Goal: Transaction & Acquisition: Purchase product/service

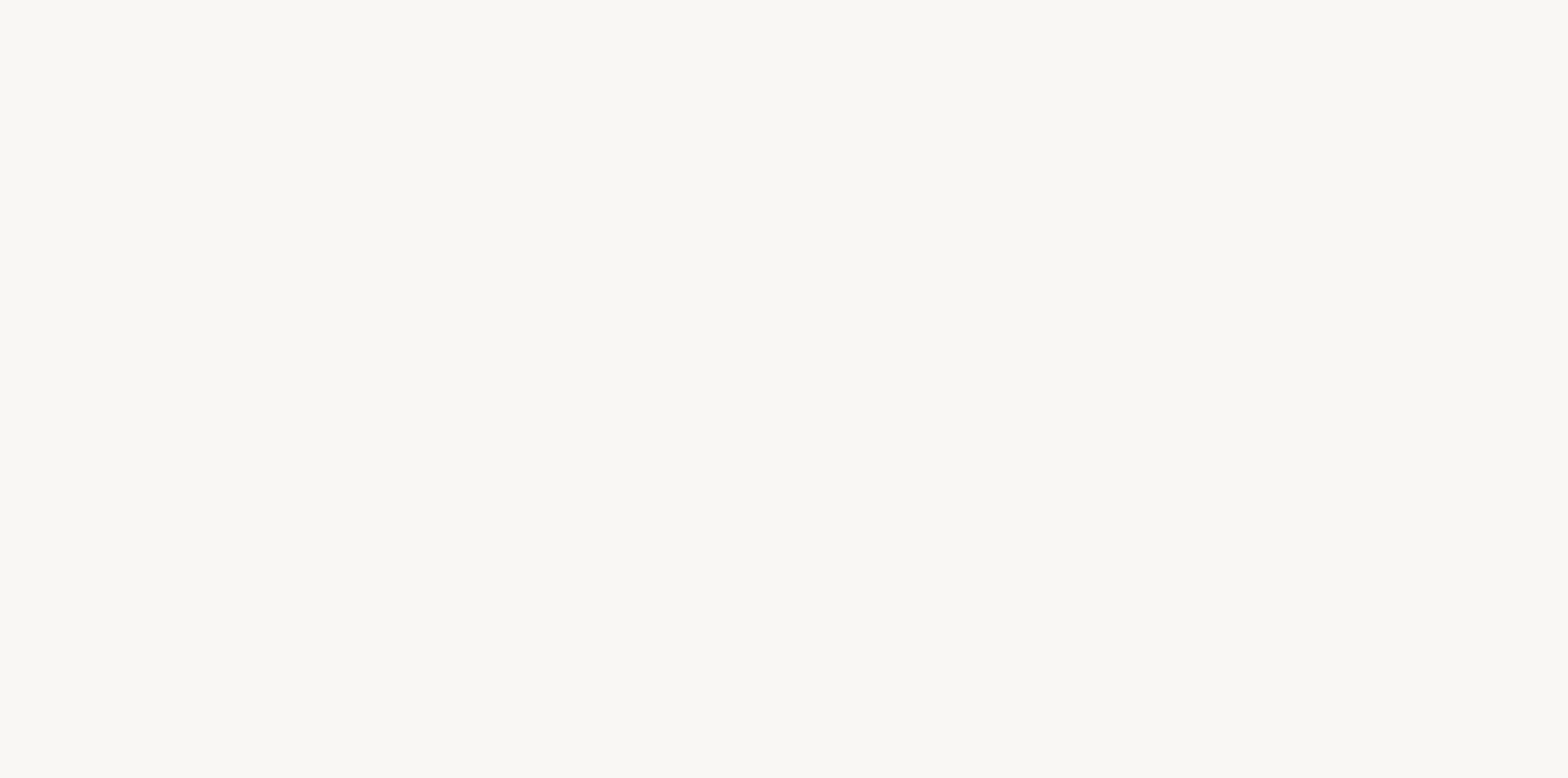
select select "JP"
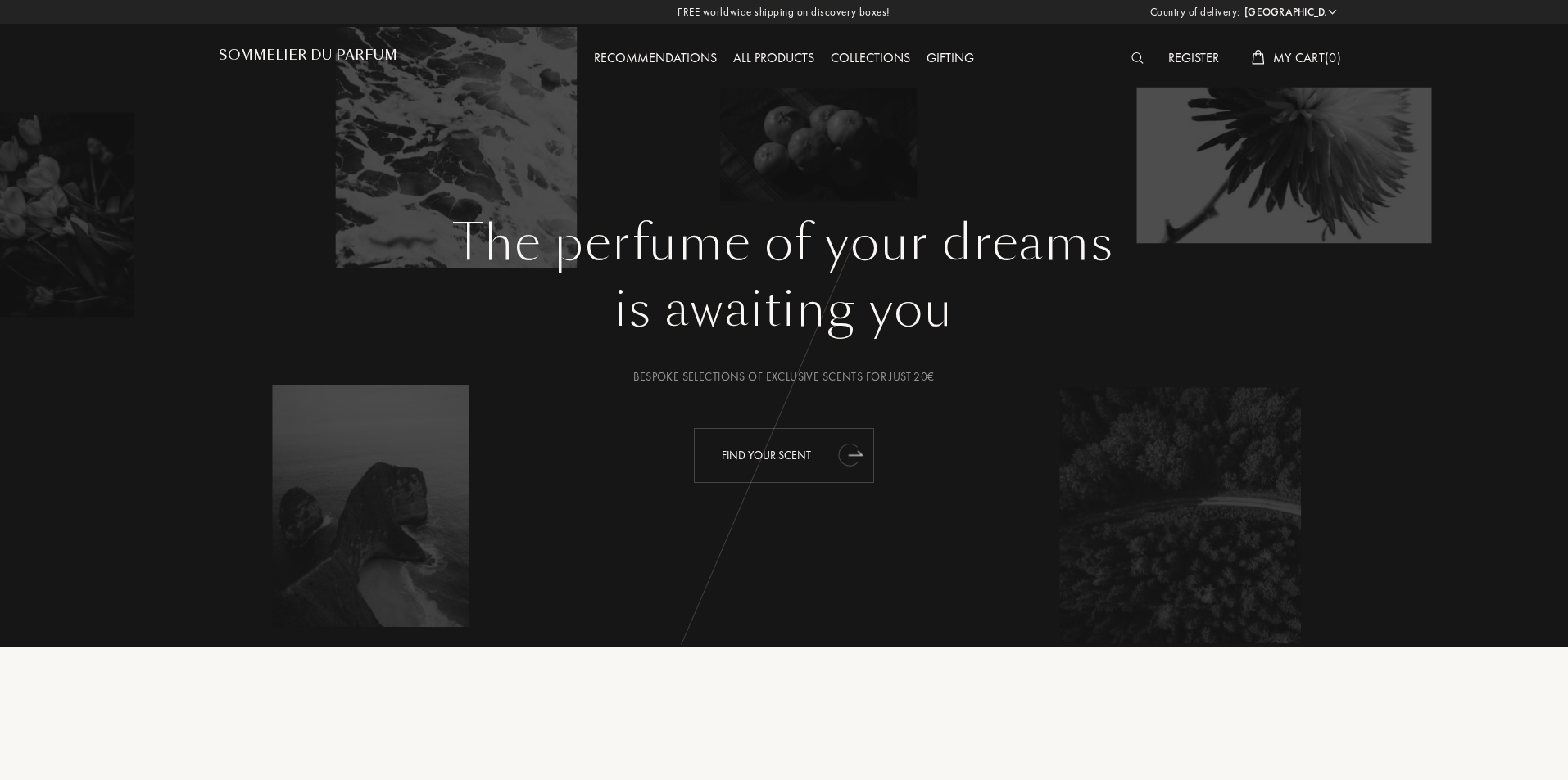
click at [792, 453] on div "Find your scent" at bounding box center [783, 456] width 180 height 55
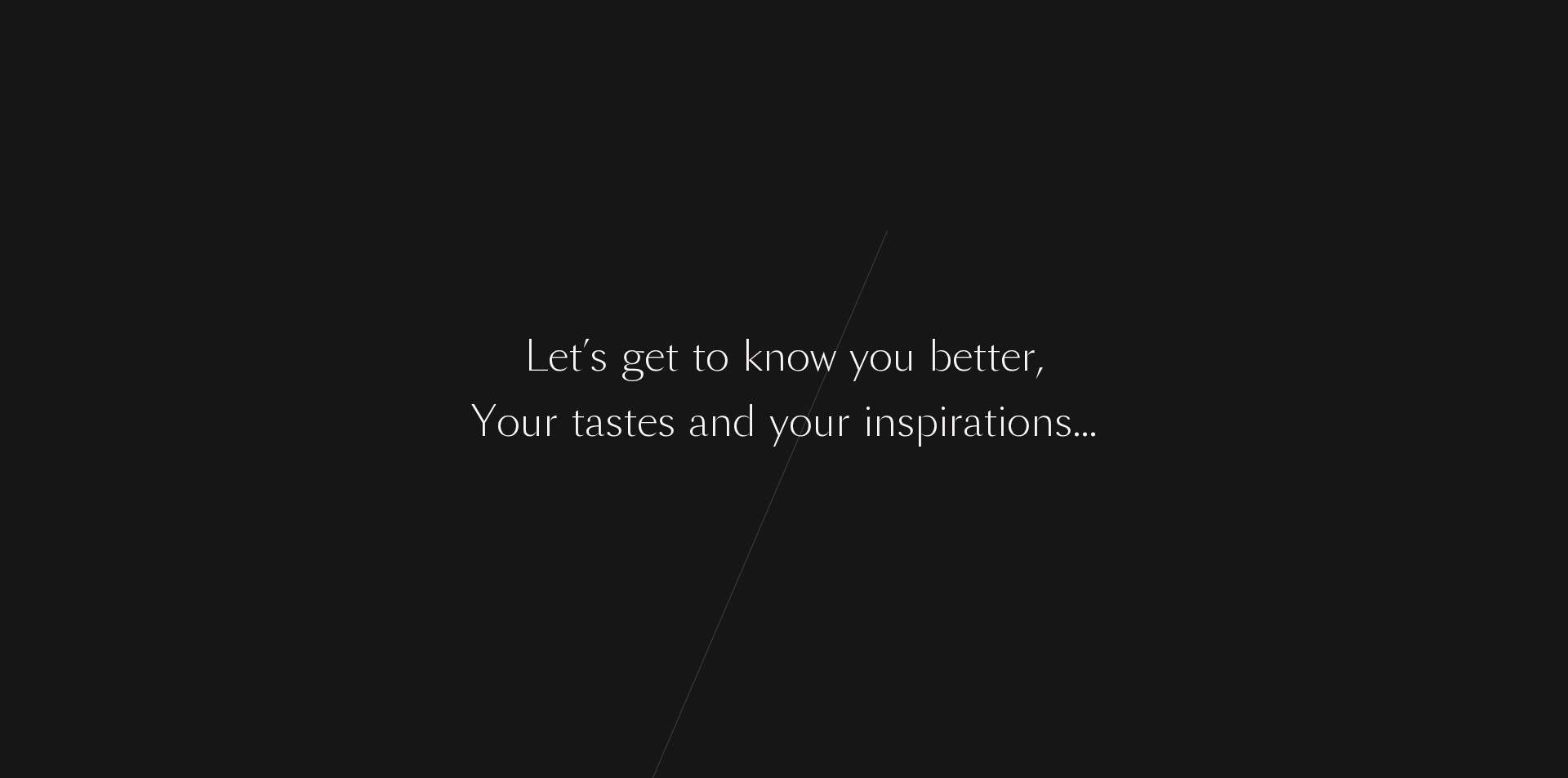
click at [725, 382] on div "o" at bounding box center [717, 356] width 24 height 62
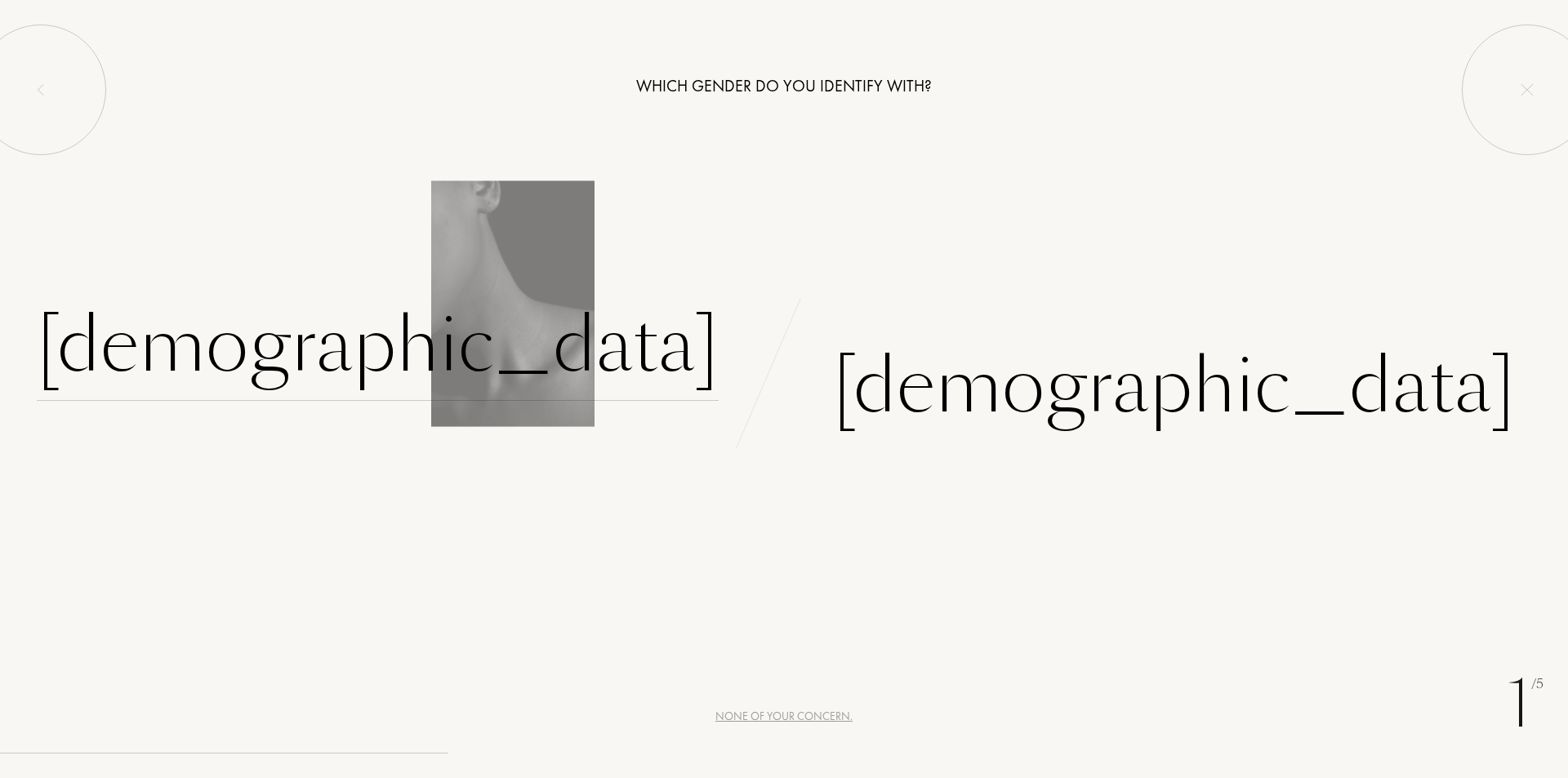
click at [626, 354] on div "Female" at bounding box center [378, 345] width 682 height 110
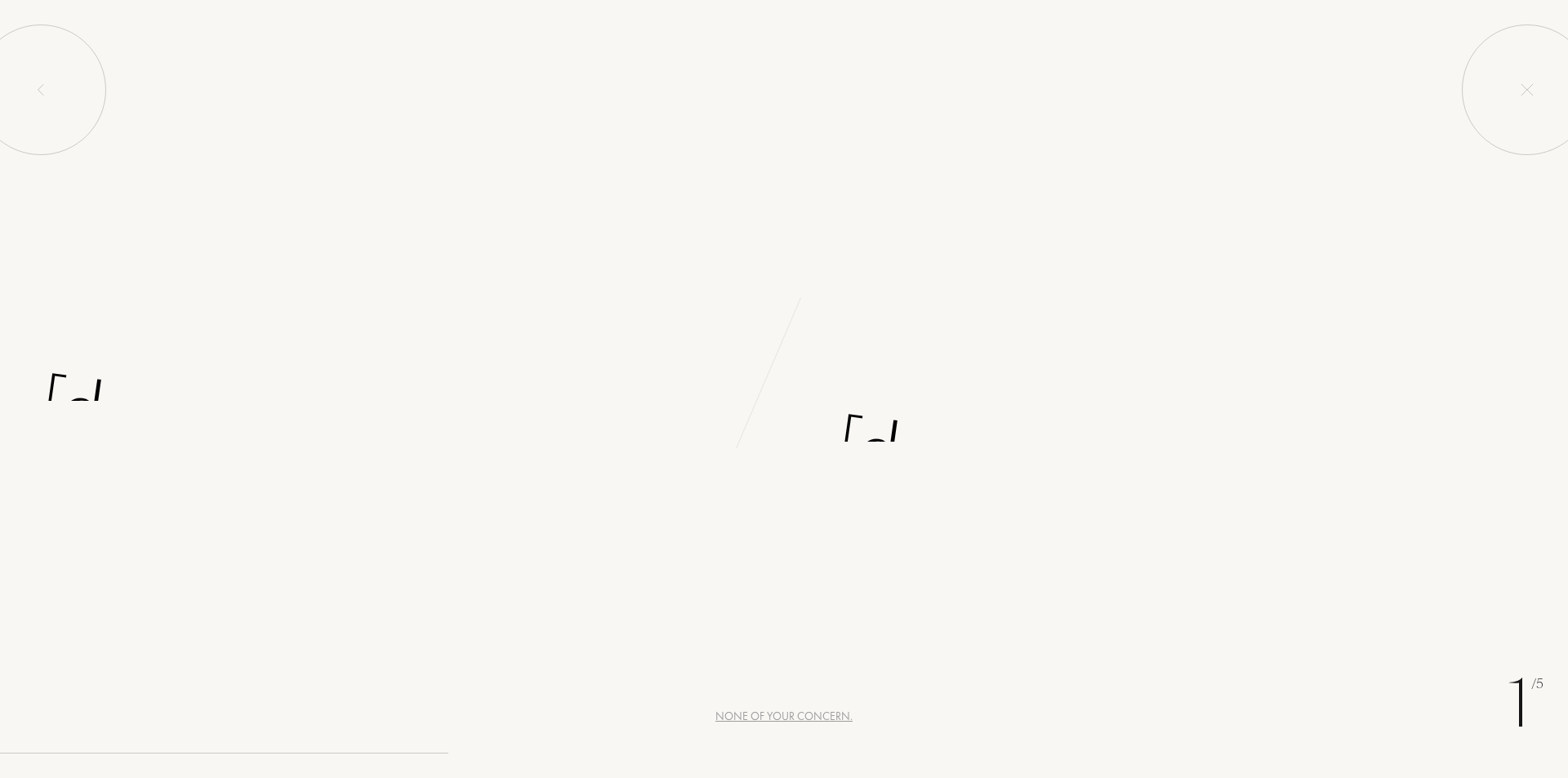
click at [904, 427] on div "Male" at bounding box center [1174, 492] width 691 height 204
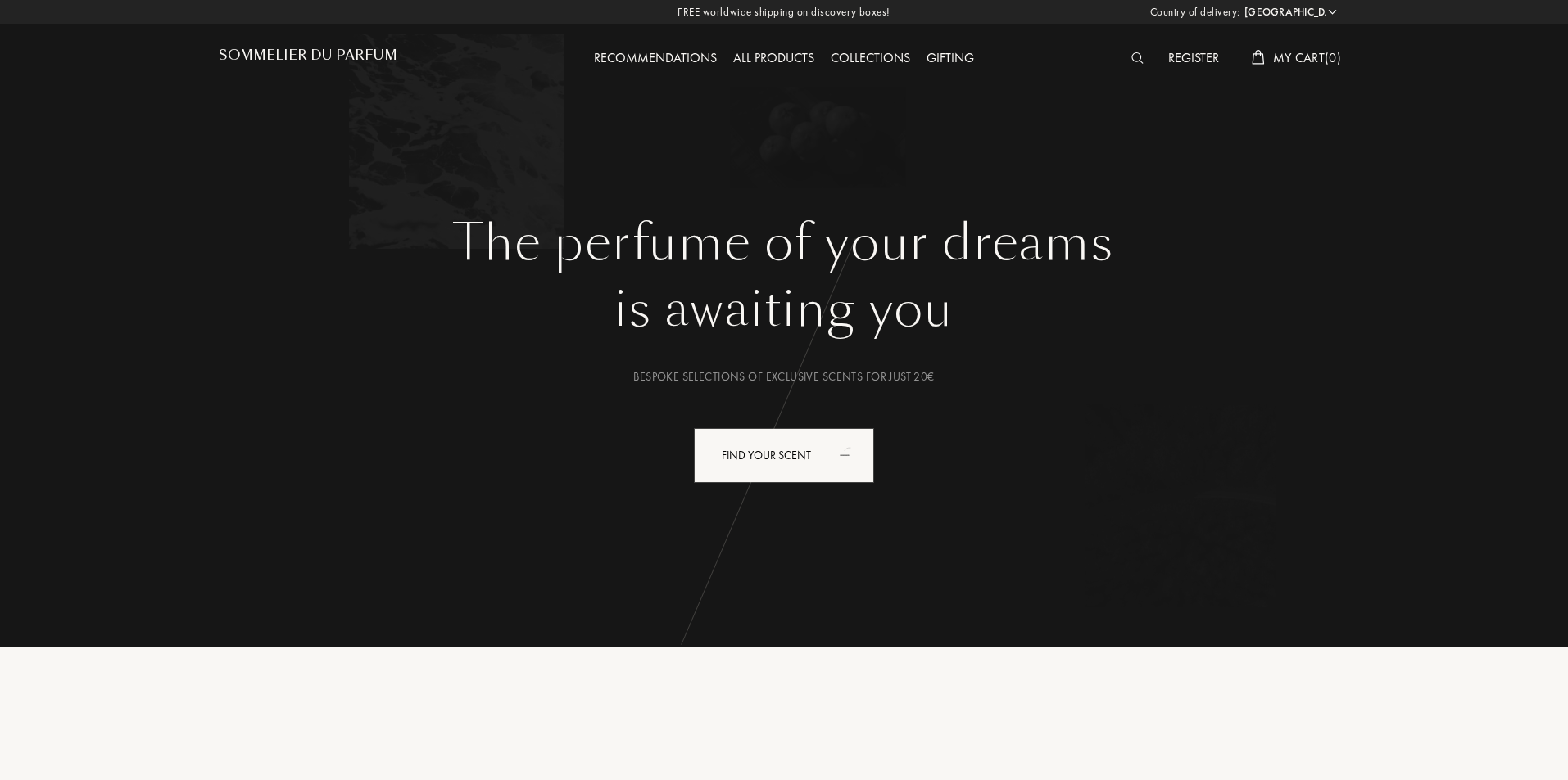
select select "JP"
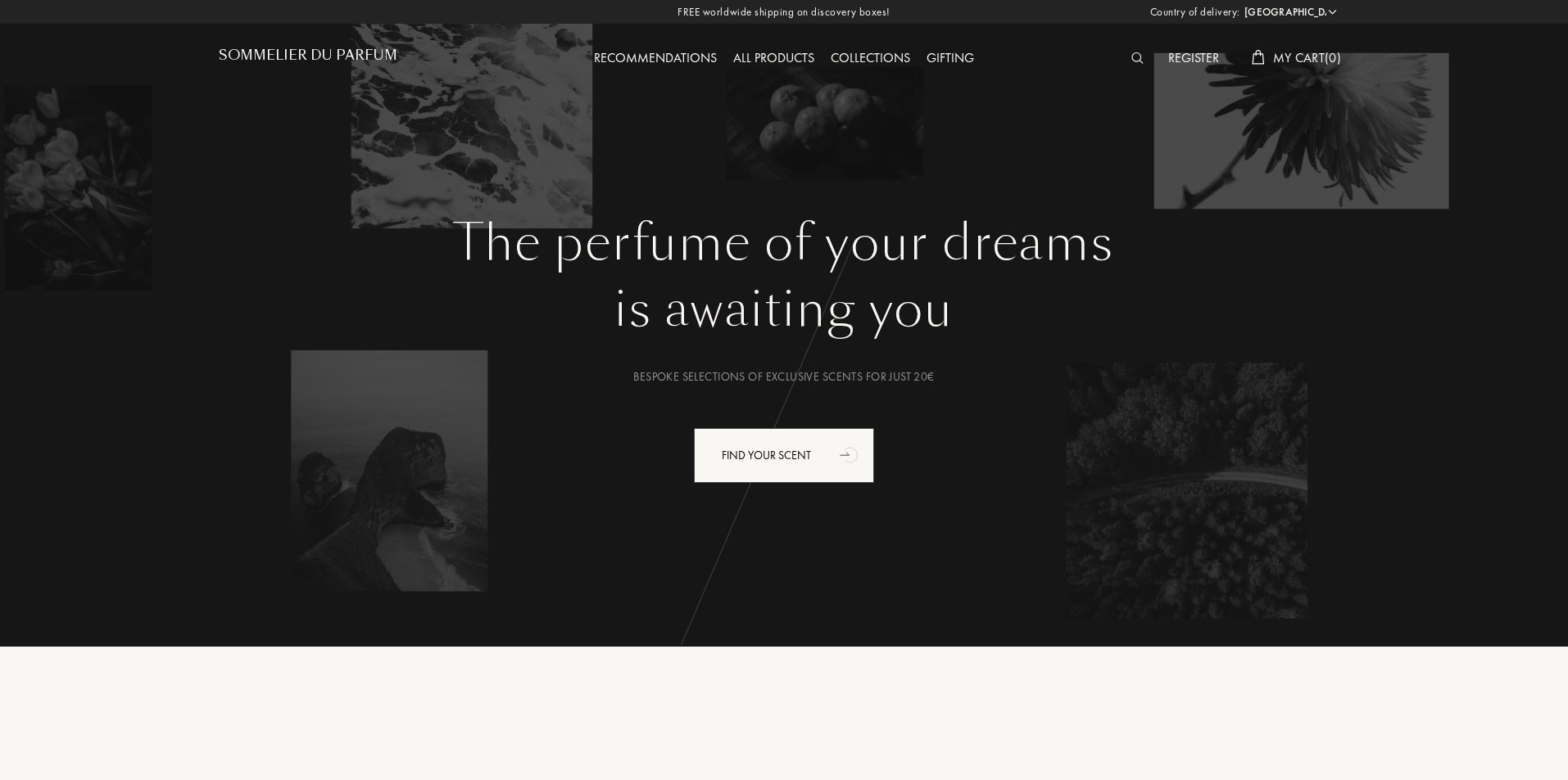
click at [1134, 57] on img at bounding box center [1137, 58] width 12 height 11
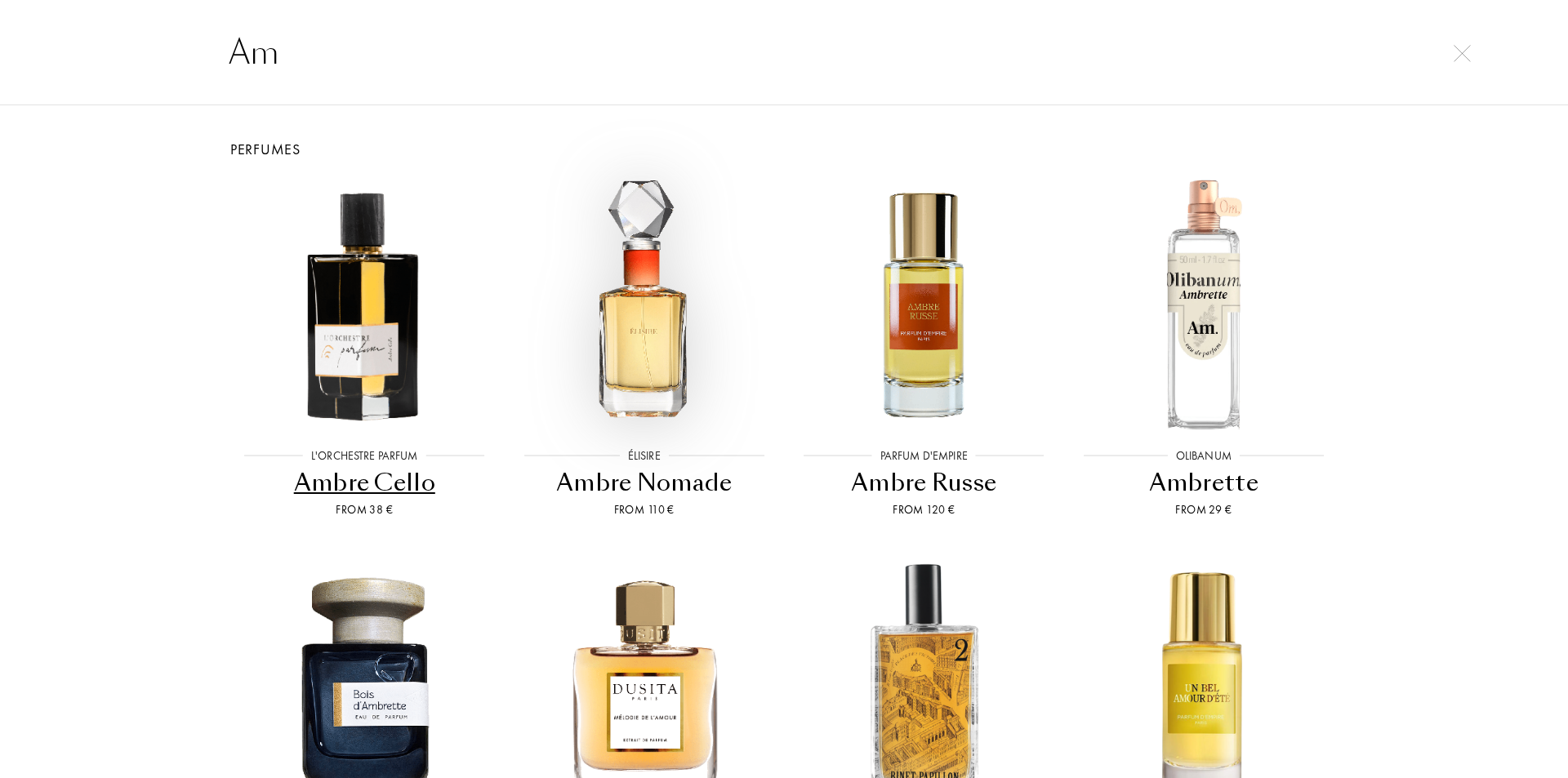
type input "A"
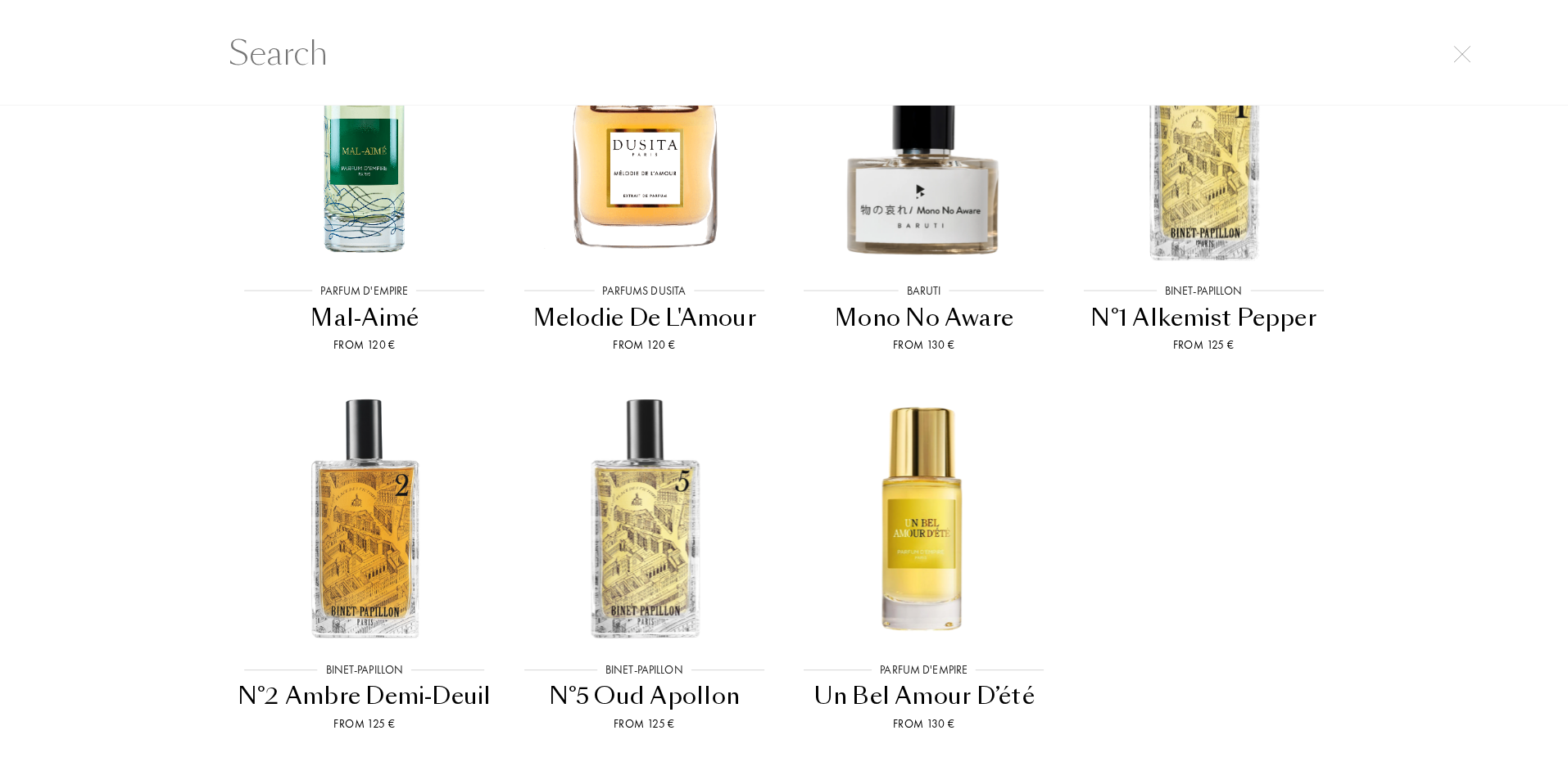
scroll to position [0, 0]
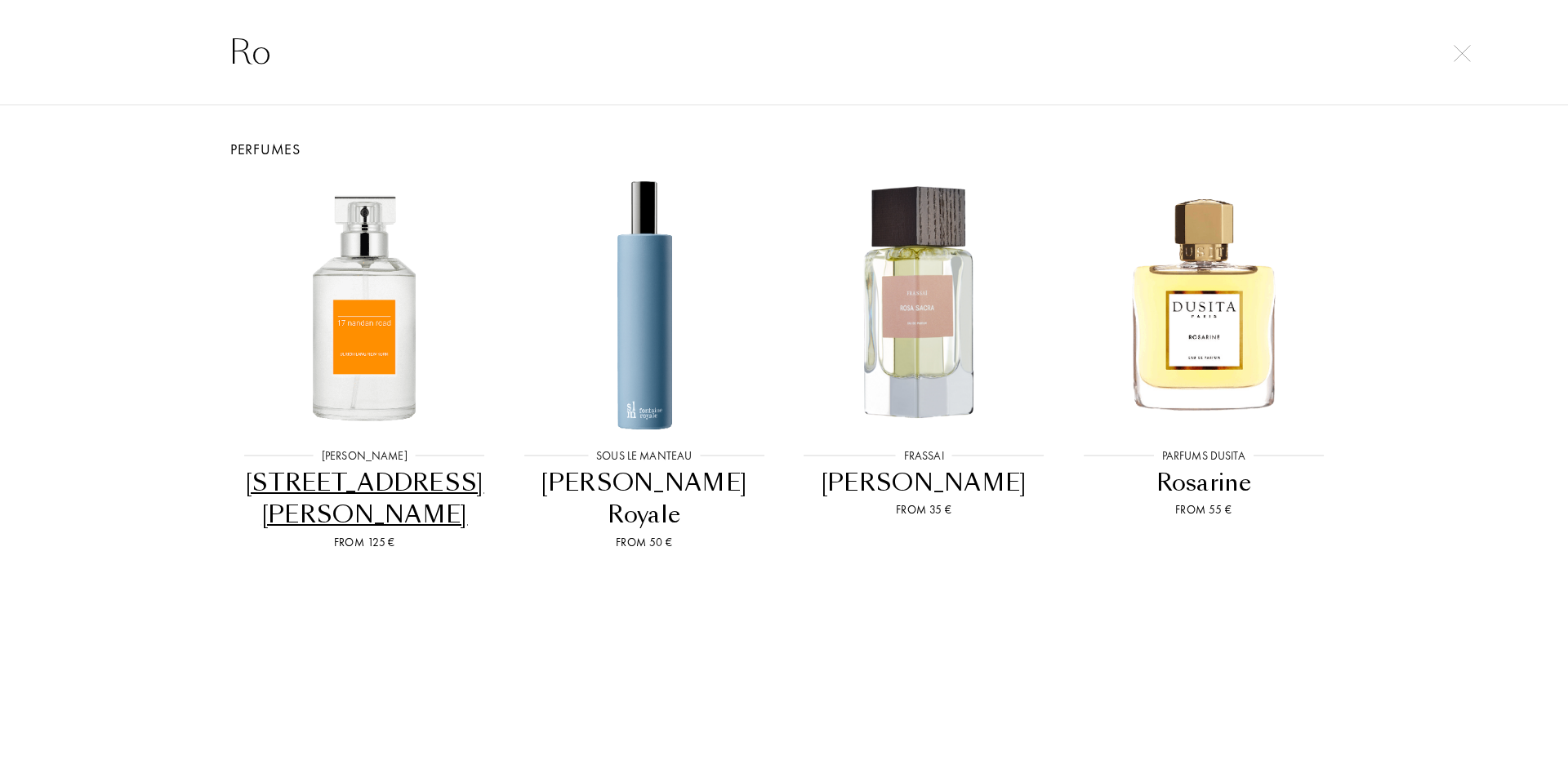
type input "R"
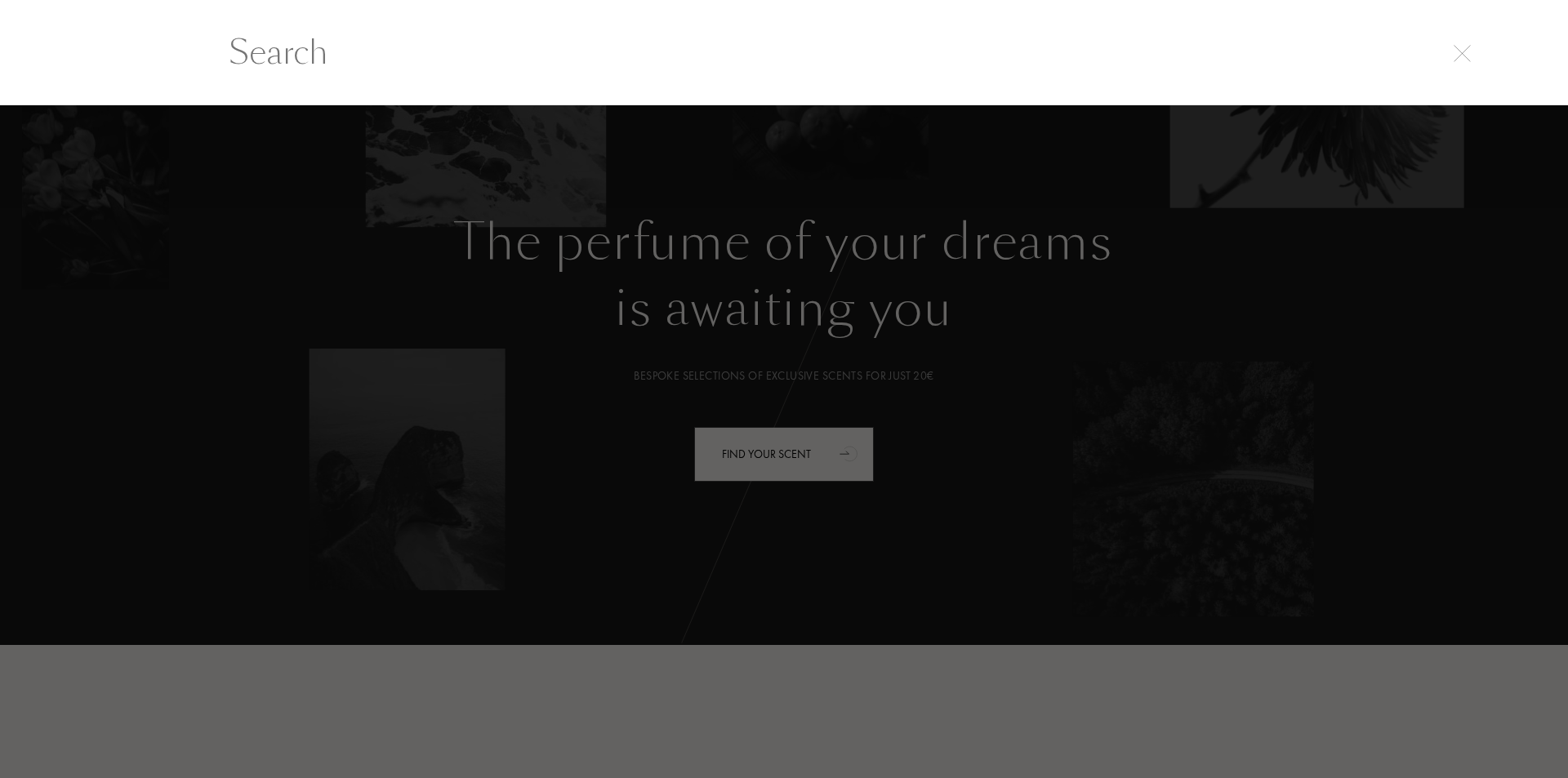
click at [1458, 57] on img at bounding box center [1462, 53] width 17 height 17
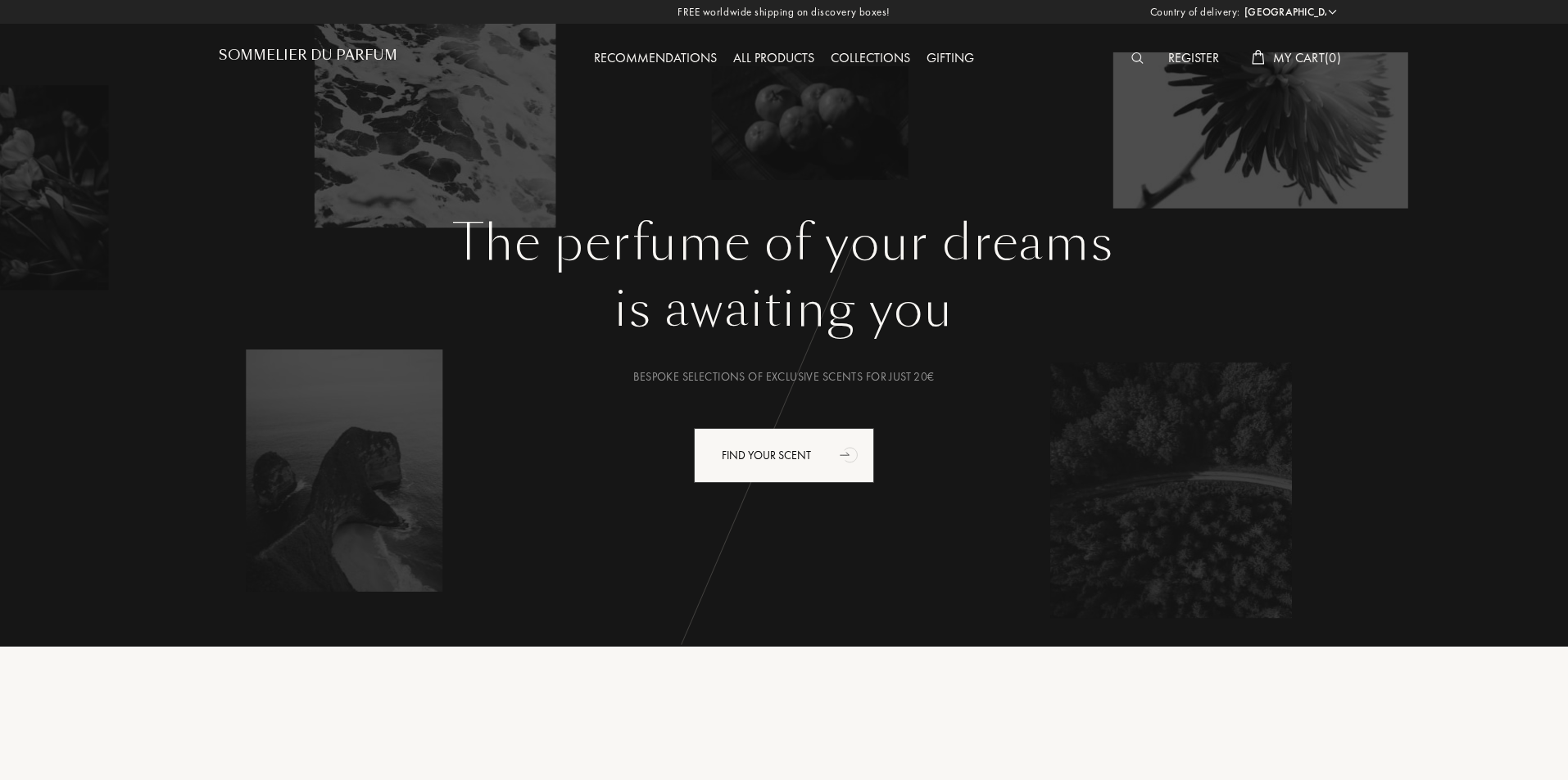
click at [333, 53] on h1 "Sommelier du Parfum" at bounding box center [308, 55] width 179 height 15
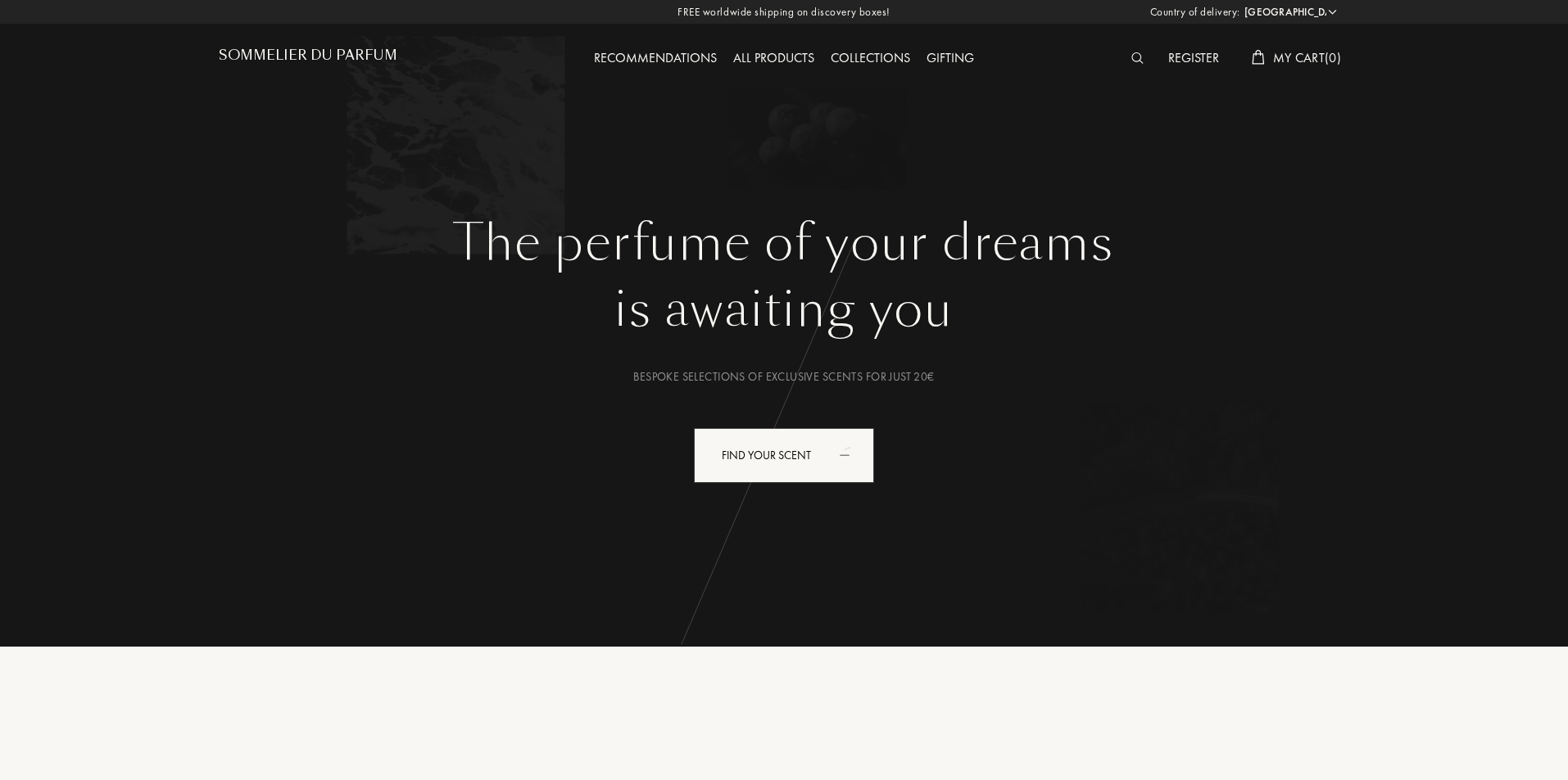
select select "JP"
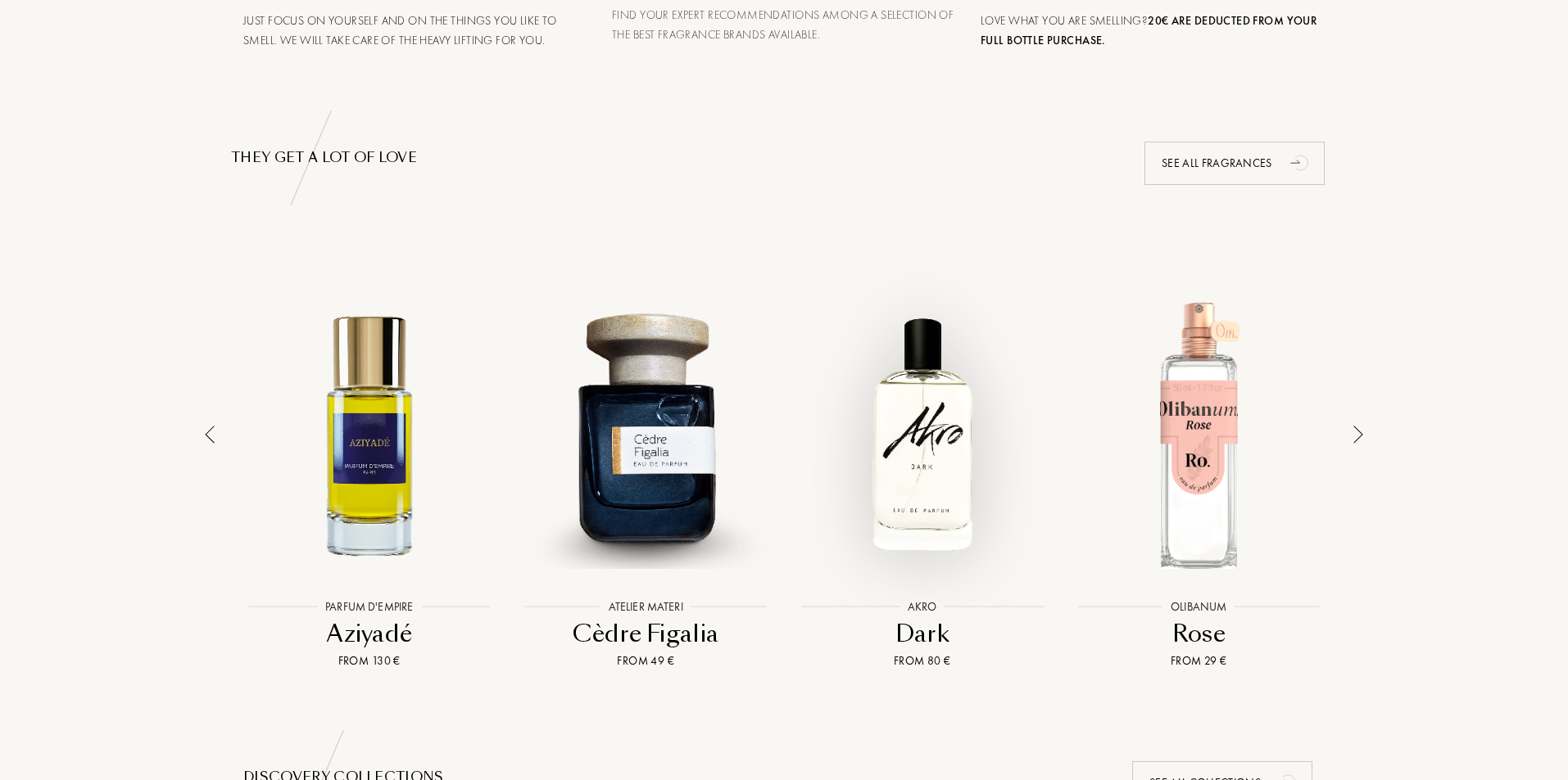
scroll to position [983, 0]
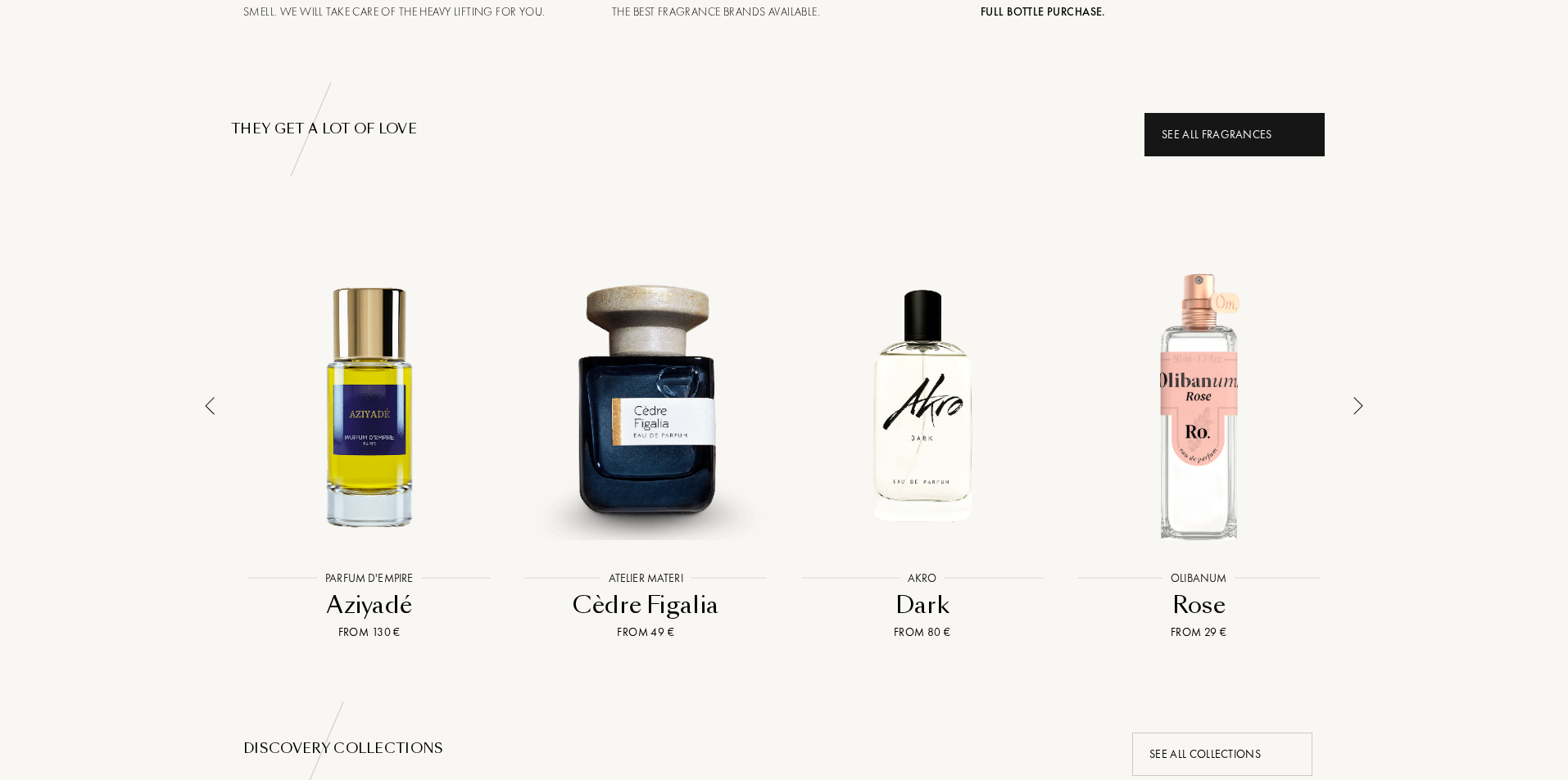
click at [1215, 135] on div "See all fragrances" at bounding box center [1234, 135] width 180 height 44
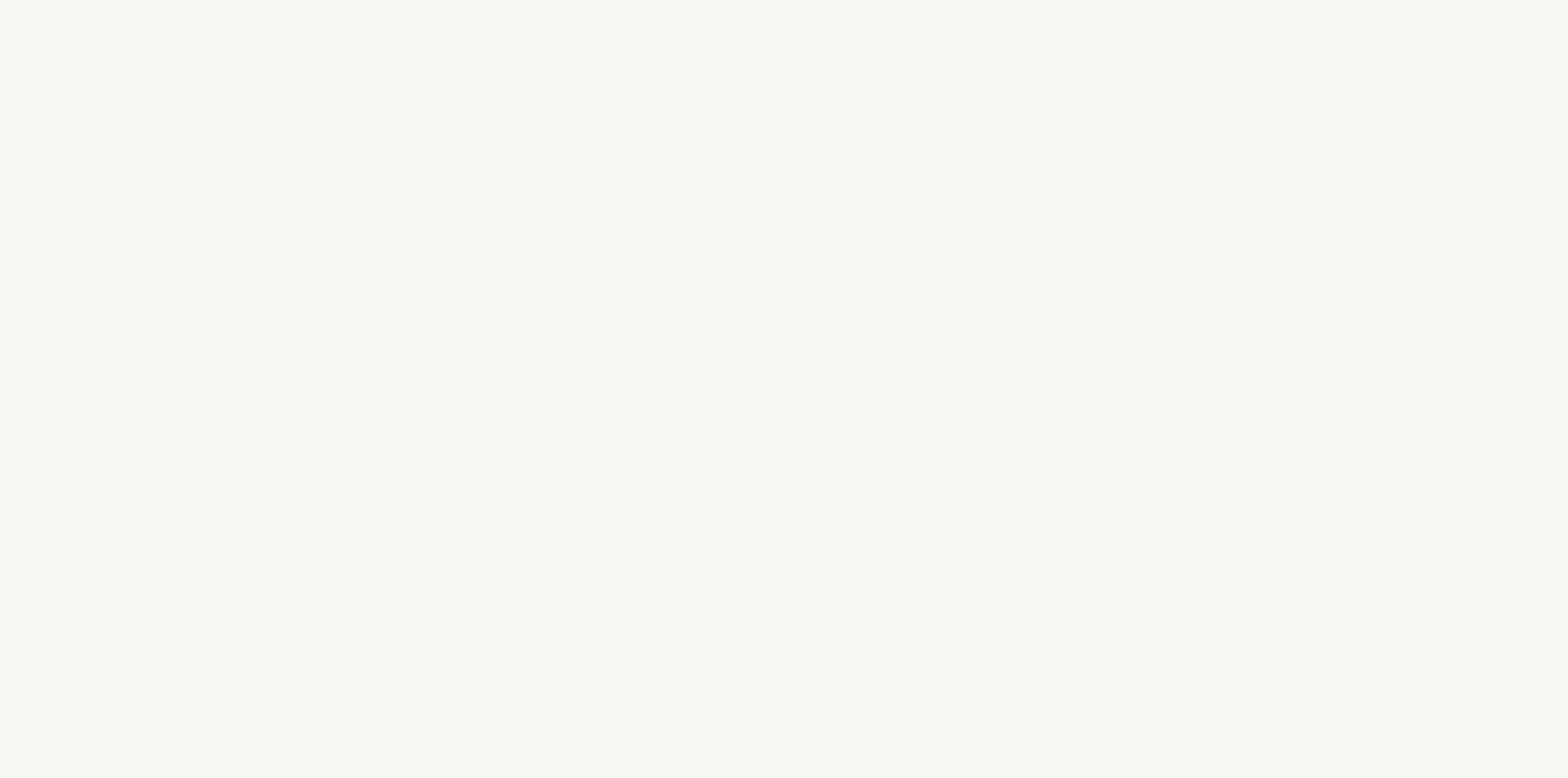
select select "JP"
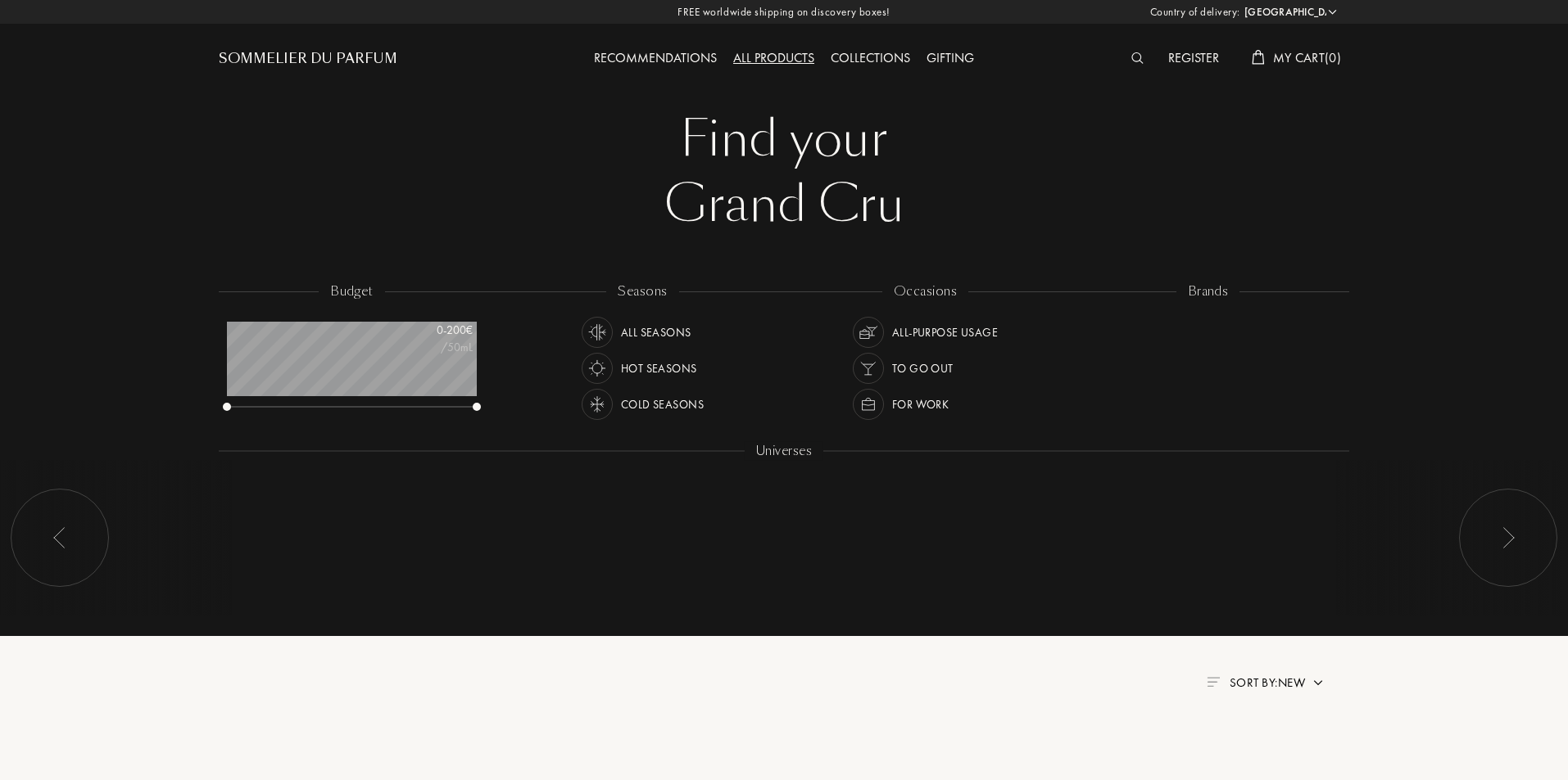
scroll to position [82, 250]
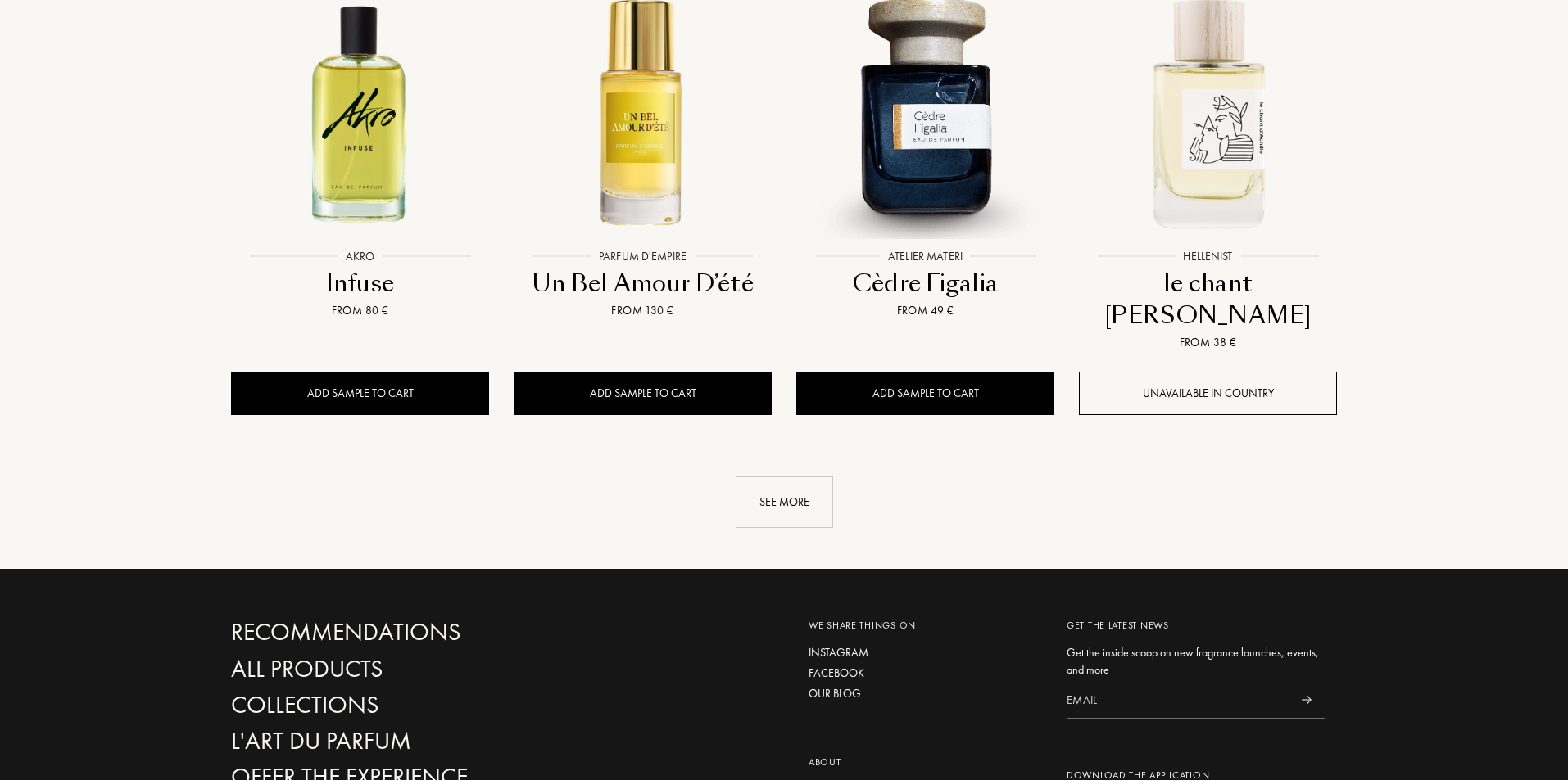
scroll to position [1720, 0]
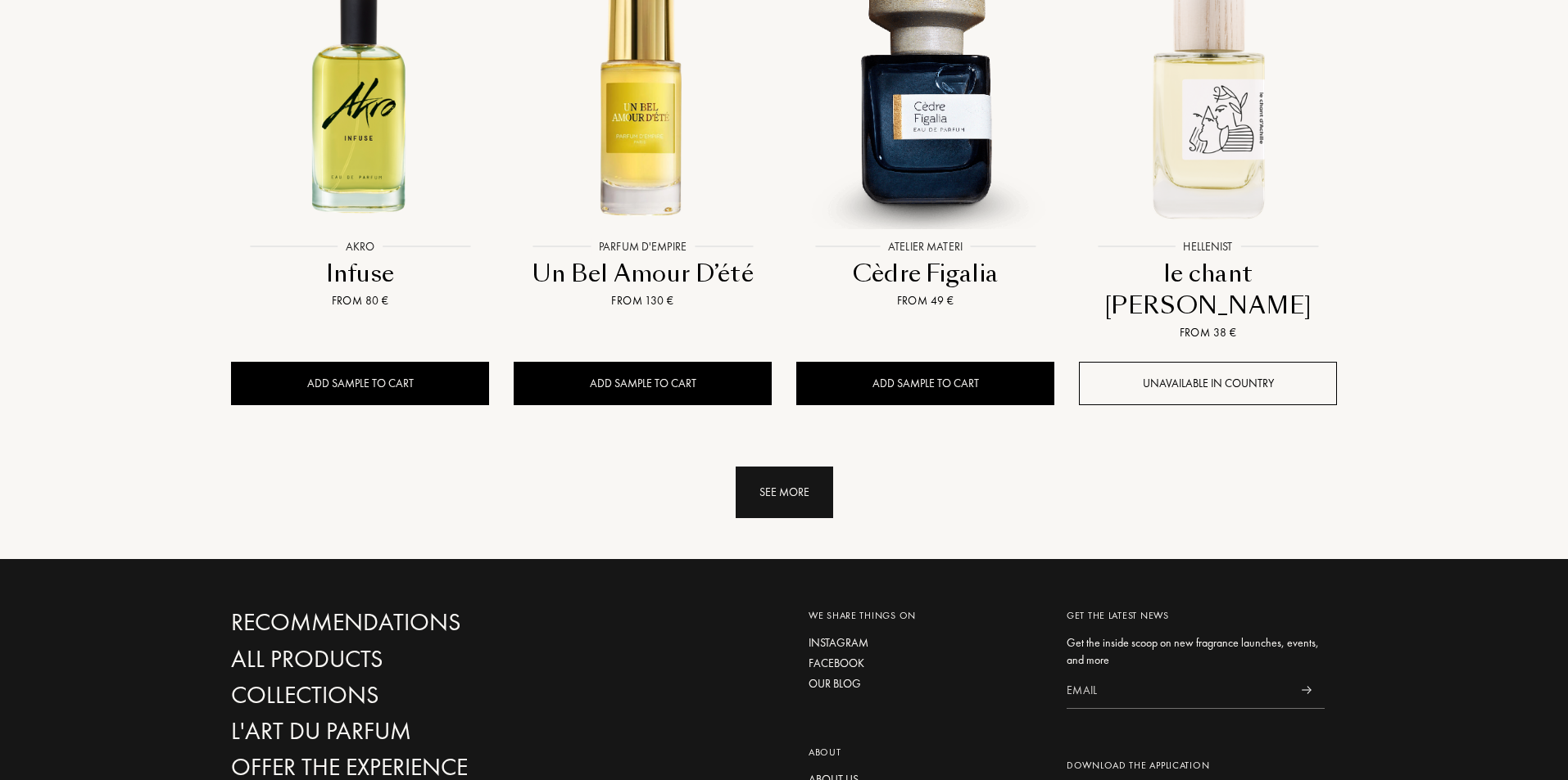
click at [801, 467] on div "See more" at bounding box center [784, 493] width 97 height 51
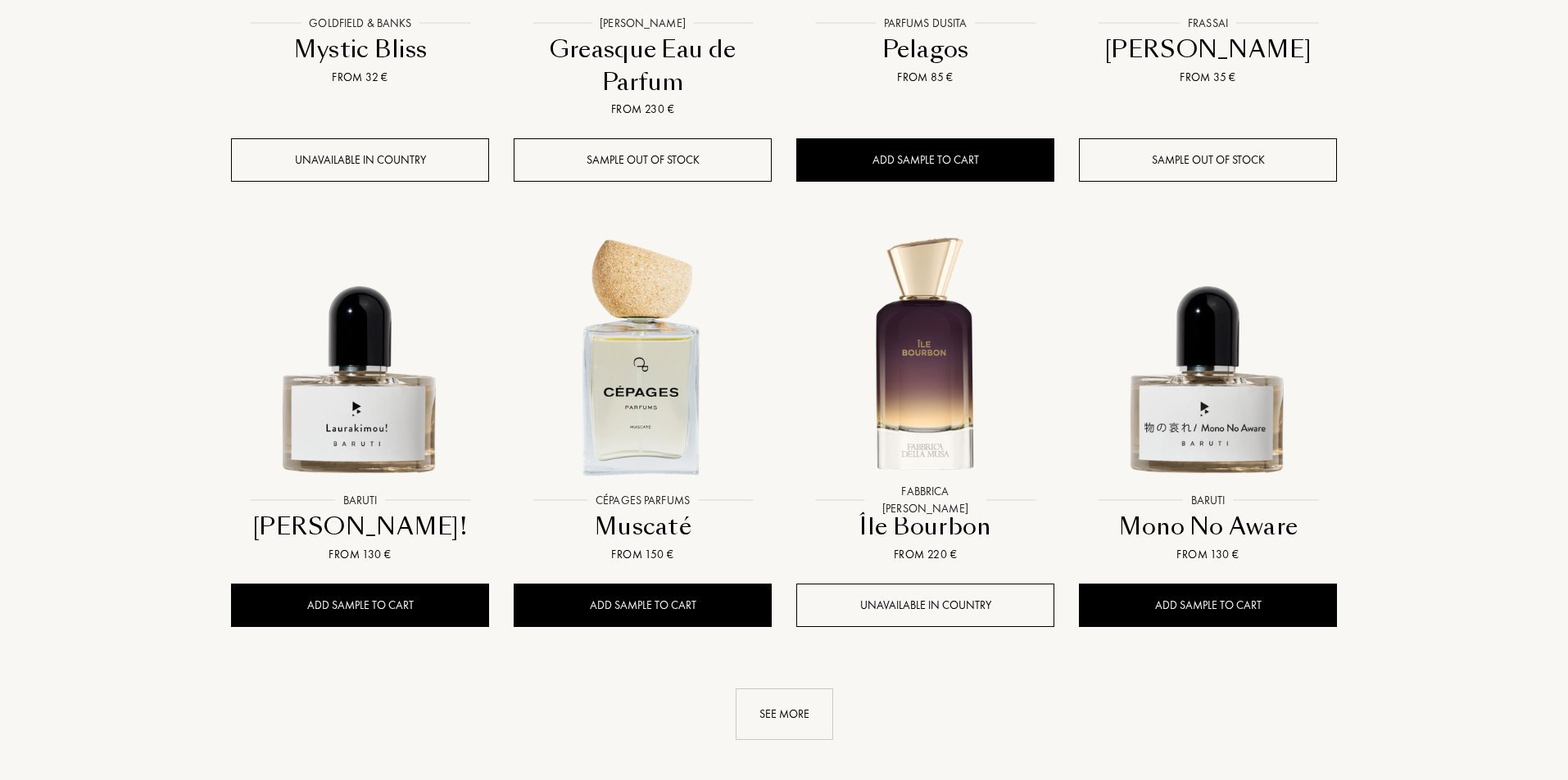
scroll to position [3273, 0]
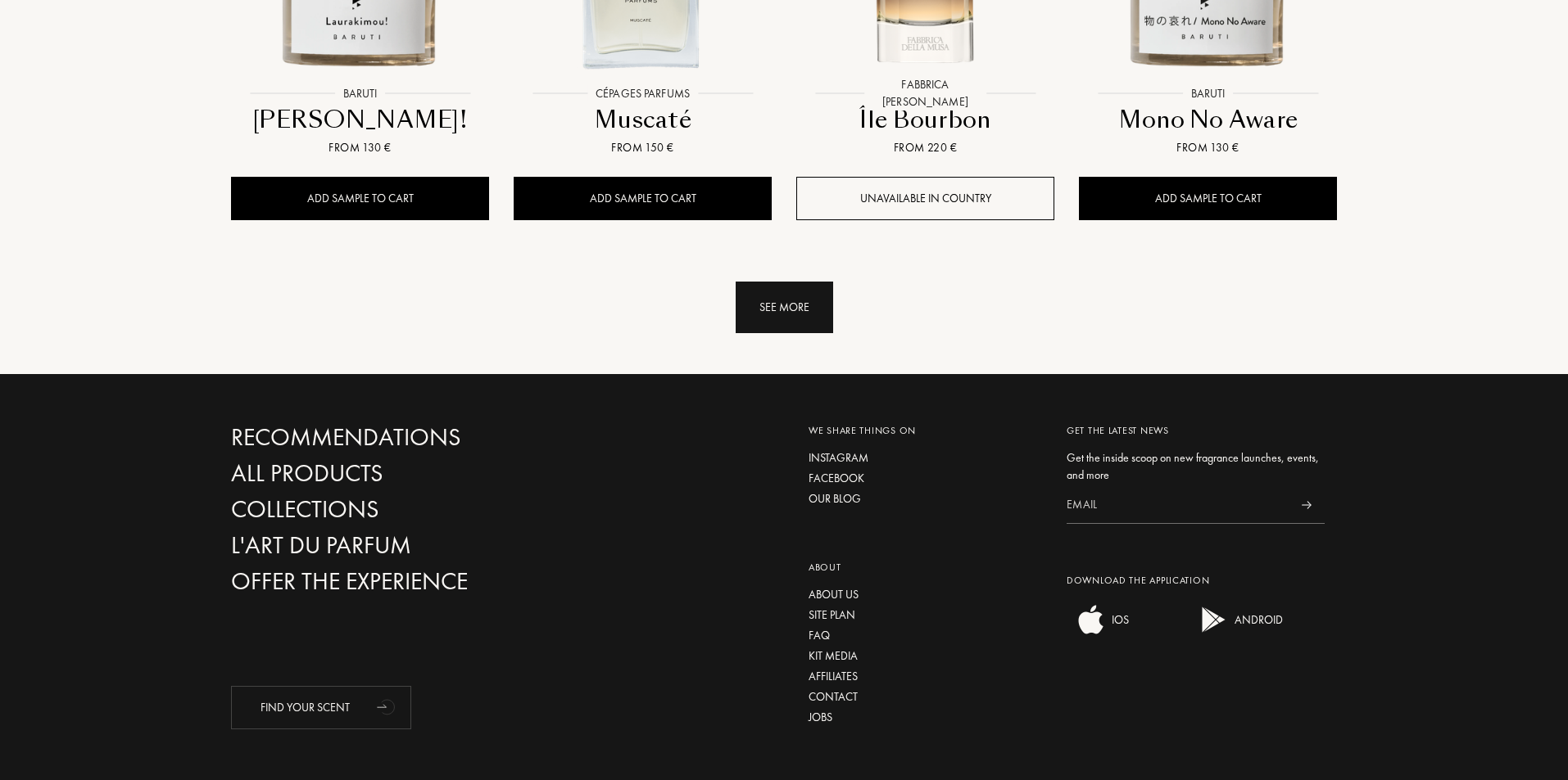
click at [779, 282] on div "See more" at bounding box center [784, 307] width 97 height 51
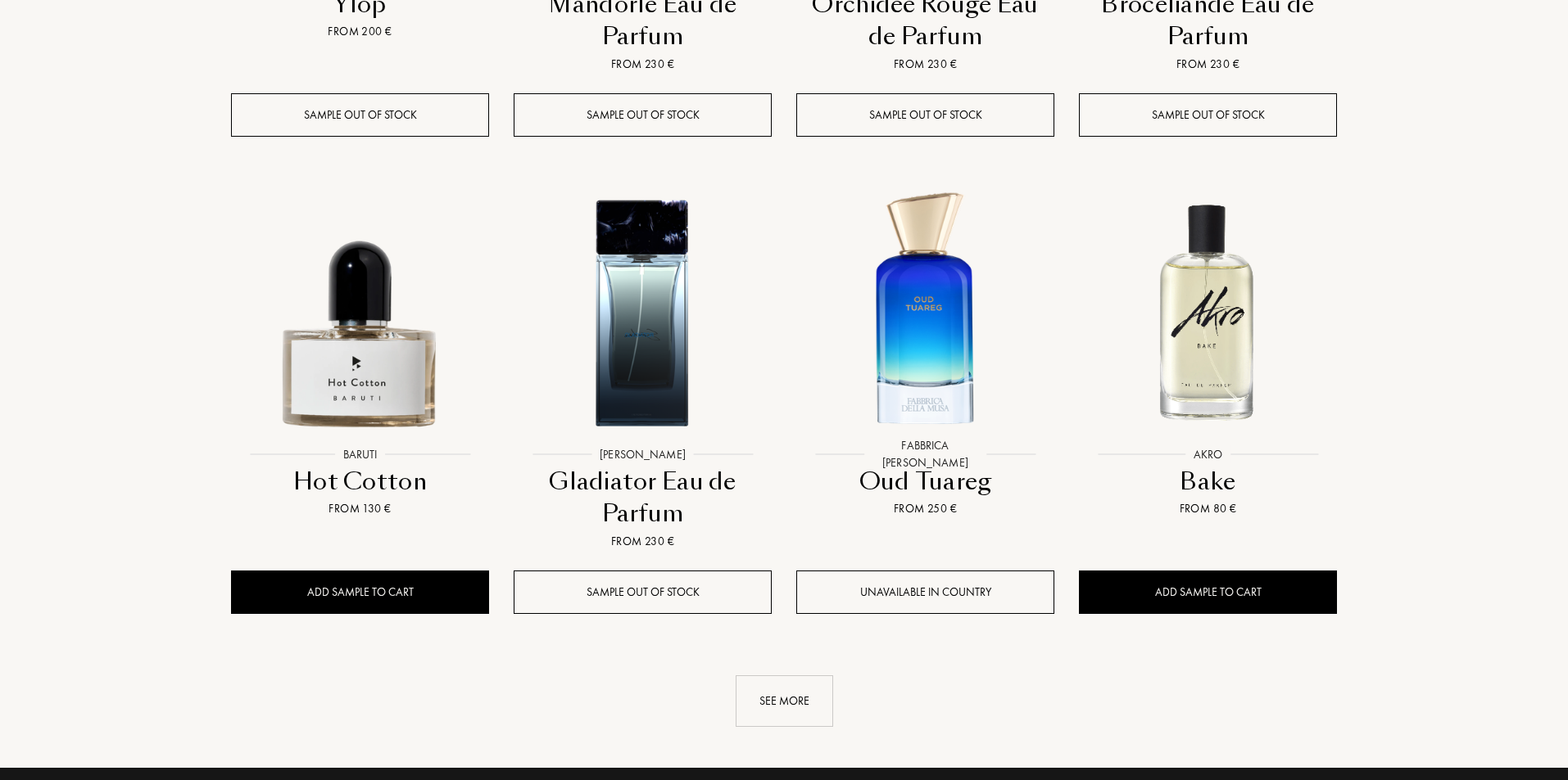
scroll to position [4665, 0]
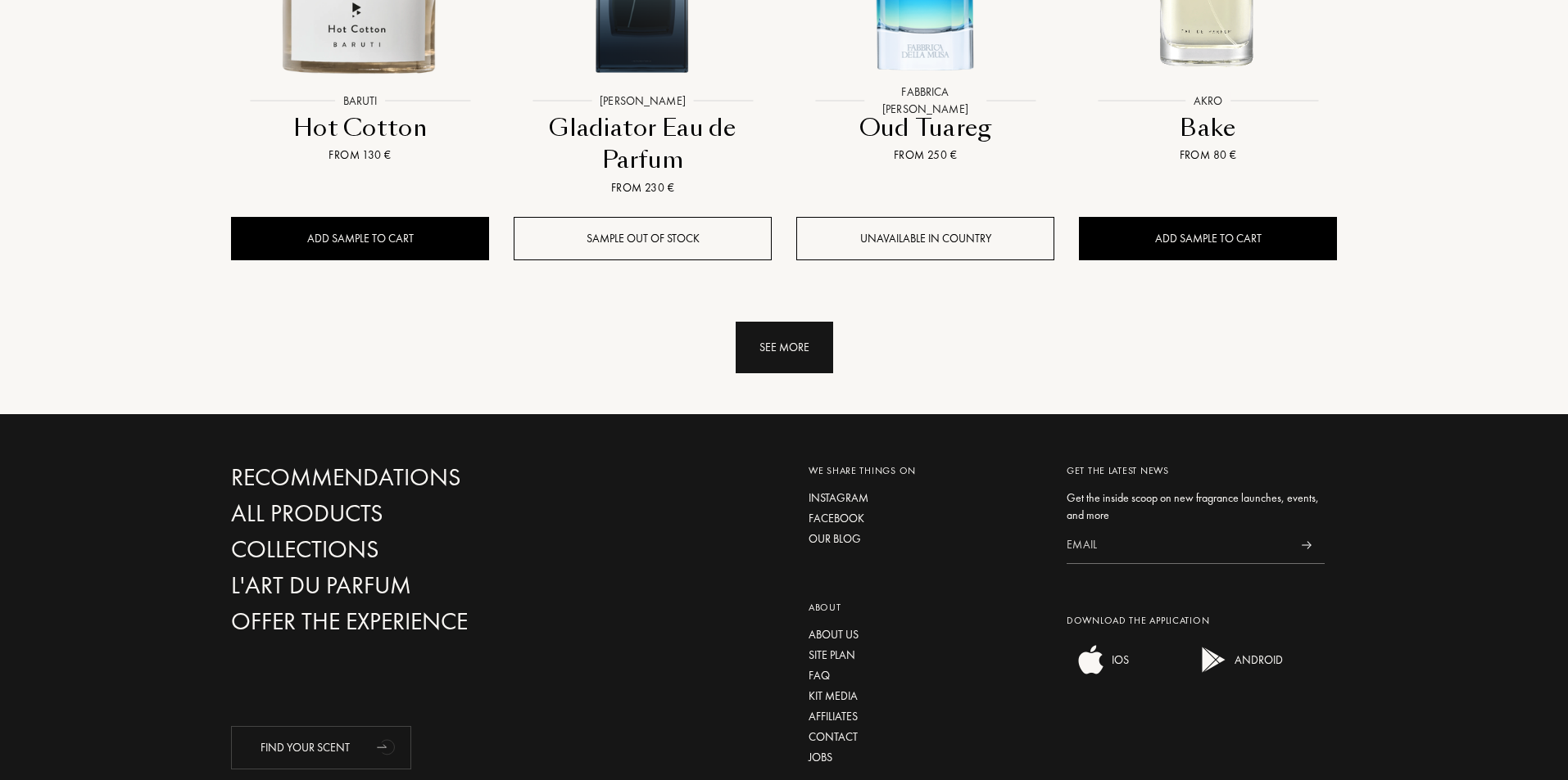
click at [797, 322] on div "See more" at bounding box center [784, 347] width 97 height 51
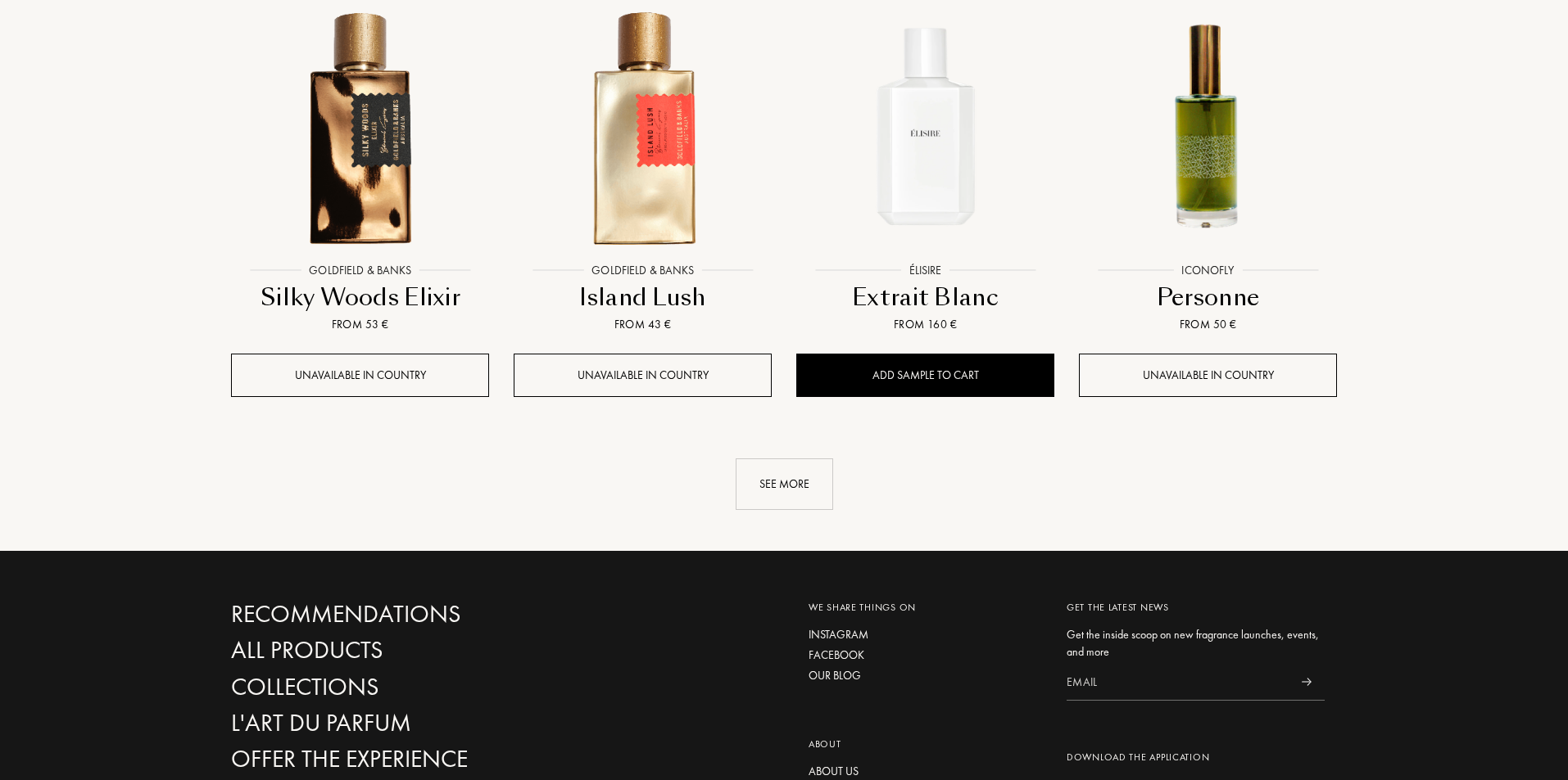
scroll to position [5893, 0]
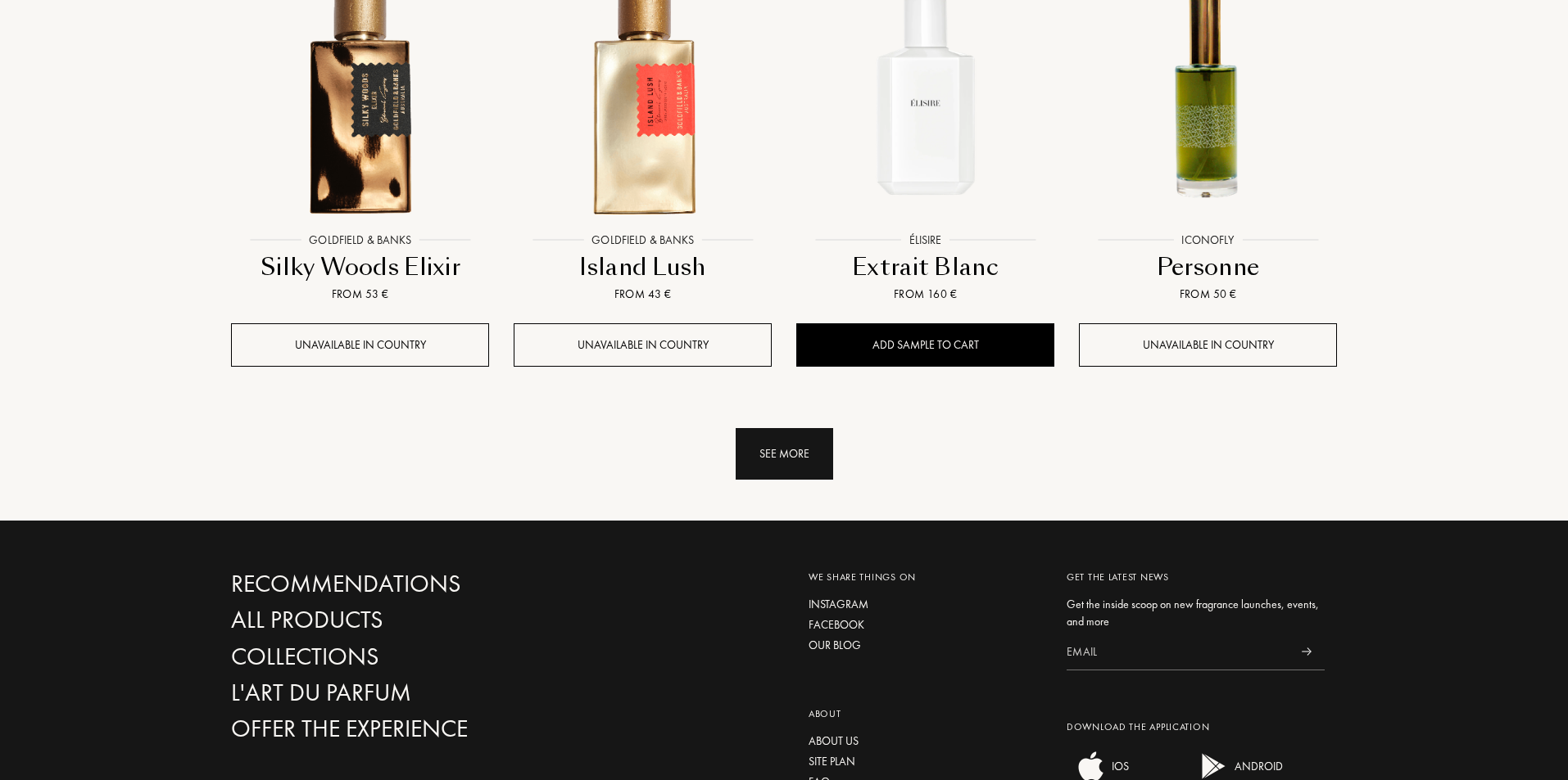
click at [791, 428] on div "See more" at bounding box center [784, 454] width 97 height 51
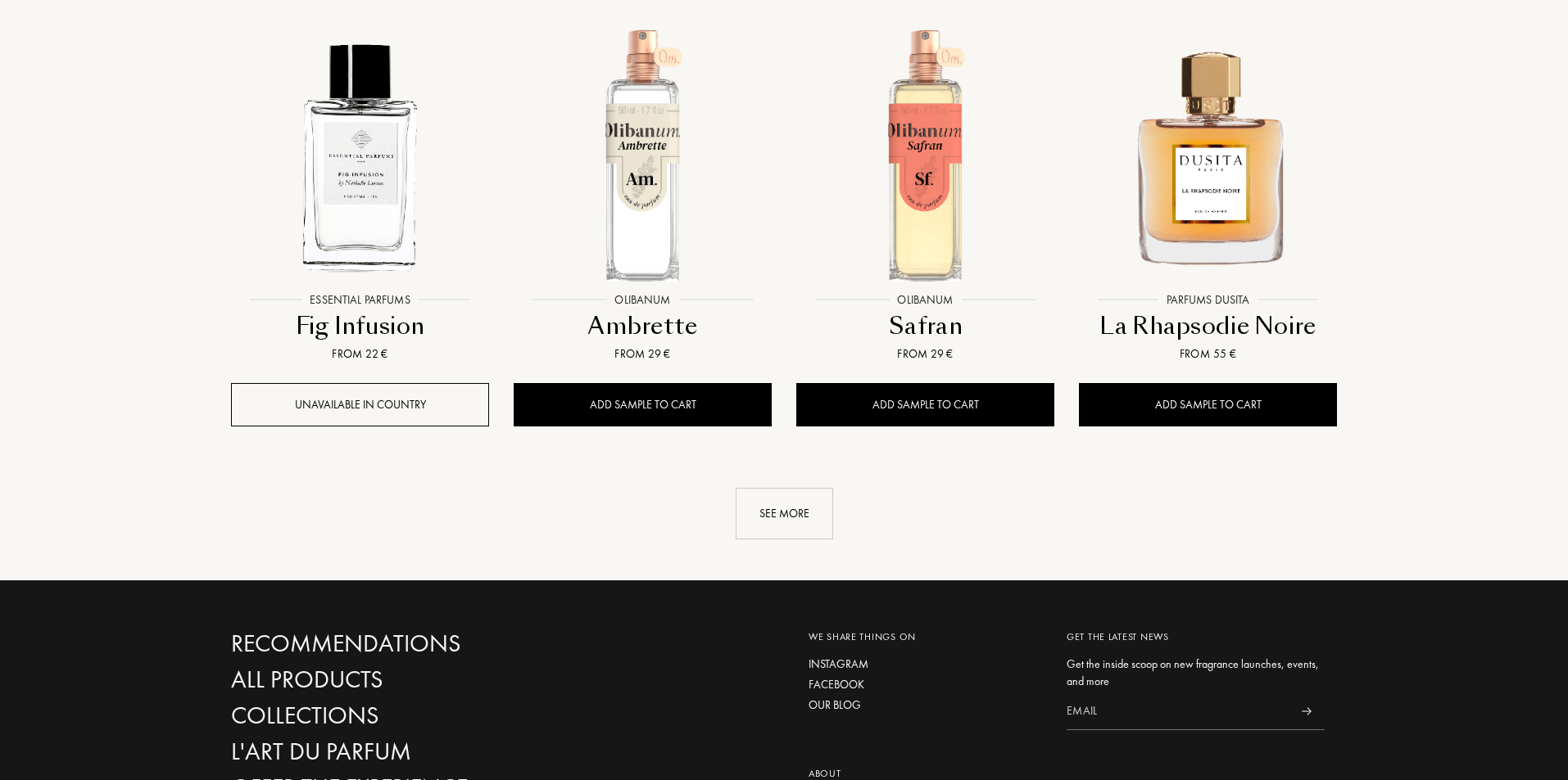
scroll to position [7204, 0]
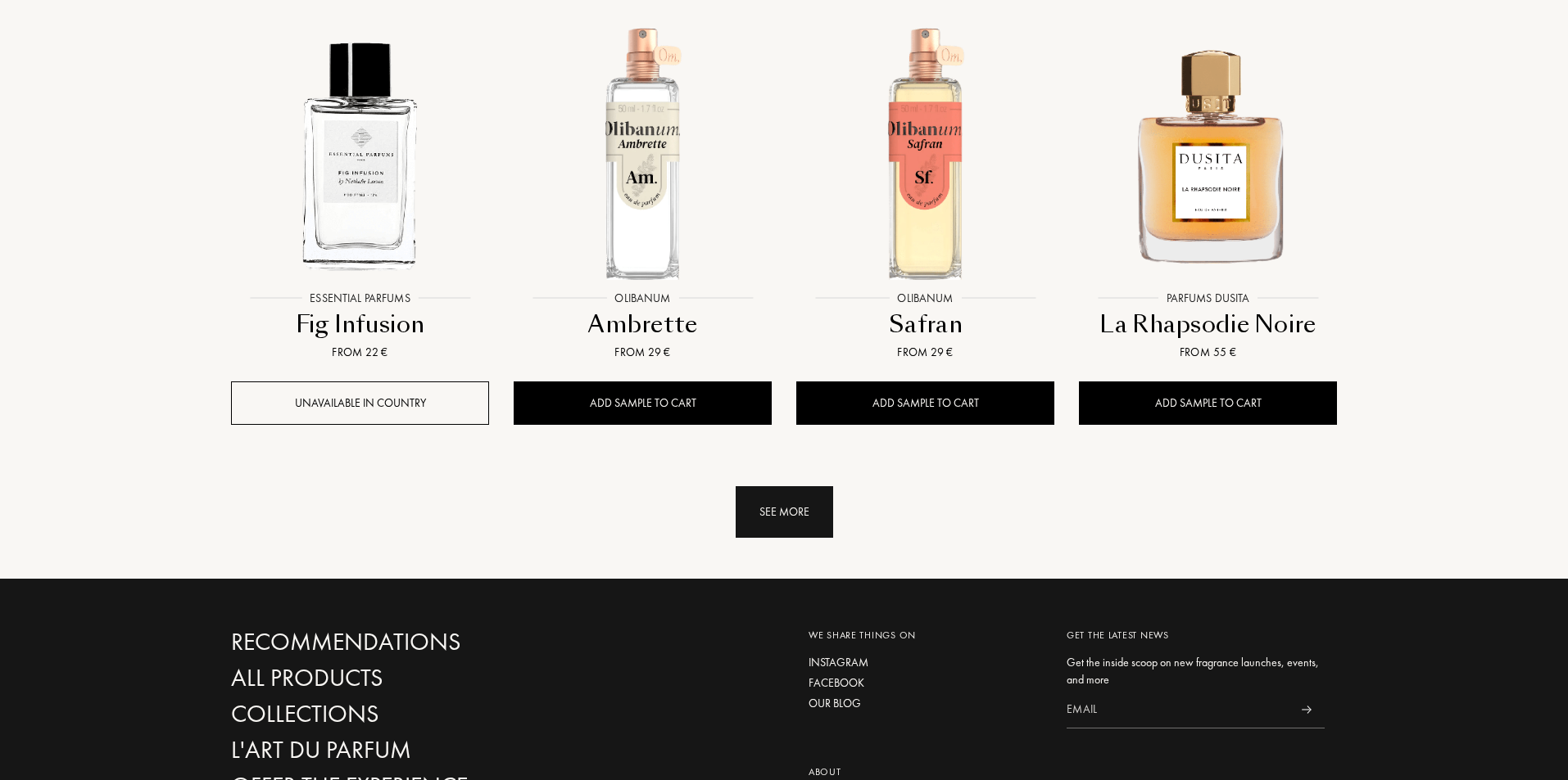
click at [784, 486] on div "See more" at bounding box center [784, 512] width 97 height 51
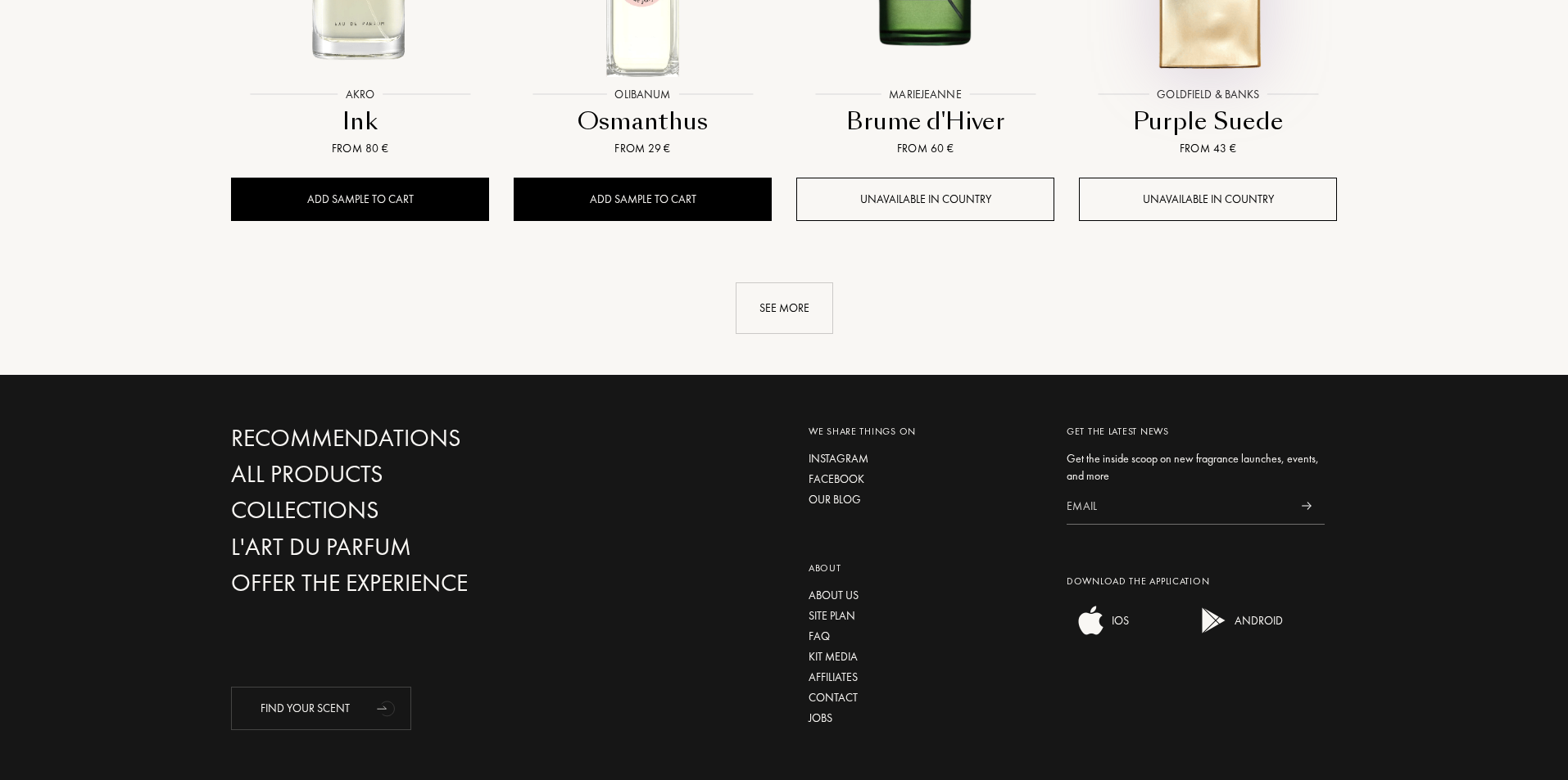
scroll to position [8744, 0]
